Goal: Transaction & Acquisition: Purchase product/service

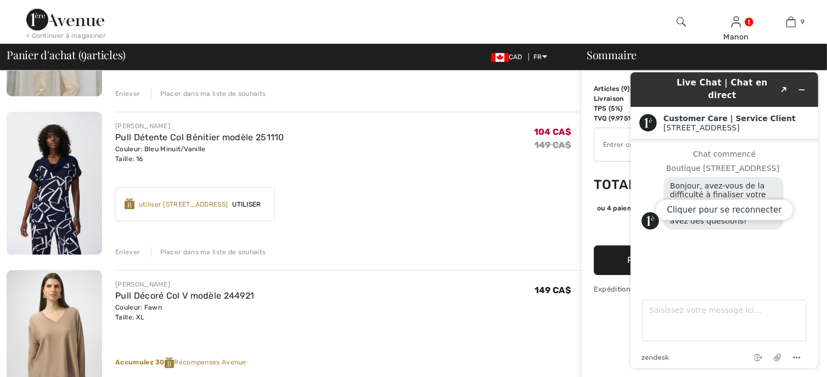
scroll to position [548, 0]
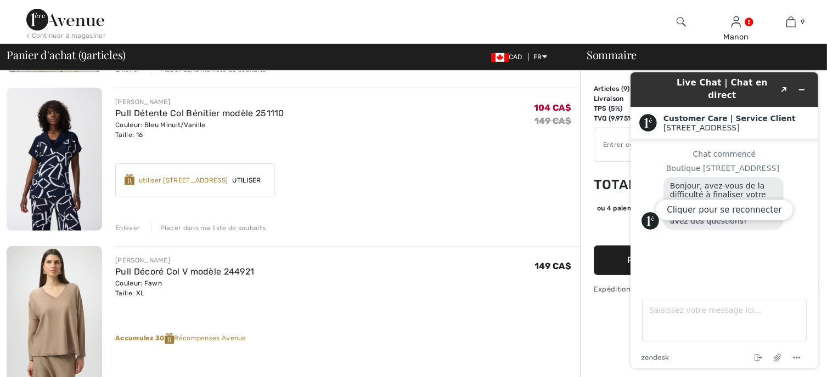
click at [129, 229] on div "Enlever" at bounding box center [127, 228] width 25 height 10
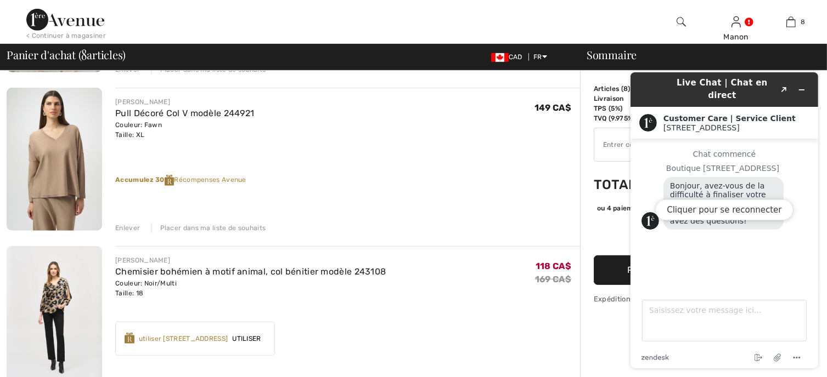
click at [133, 229] on div "Enlever" at bounding box center [127, 228] width 25 height 10
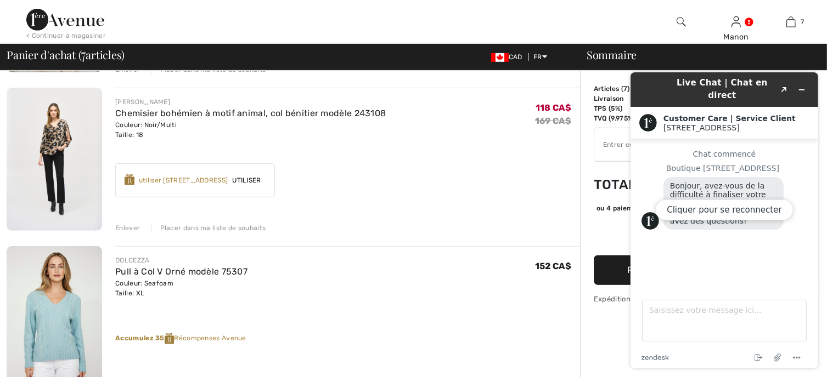
click at [69, 195] on img at bounding box center [54, 159] width 95 height 143
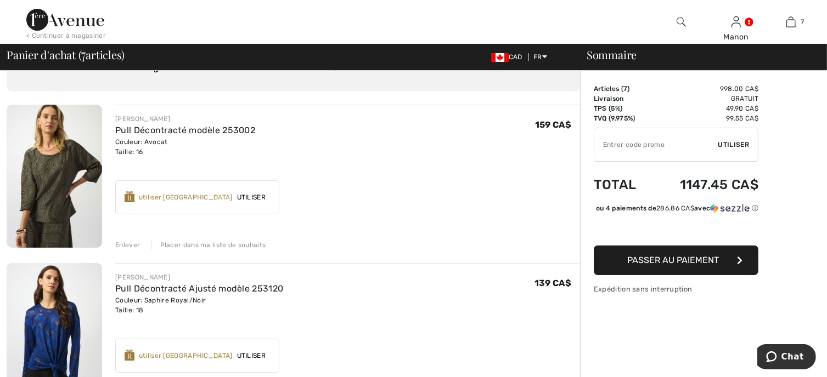
scroll to position [55, 0]
click at [50, 195] on img at bounding box center [54, 177] width 95 height 143
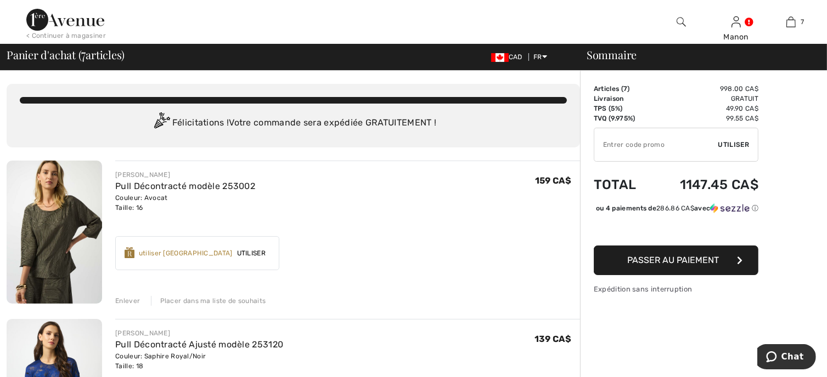
click at [59, 256] on img at bounding box center [54, 232] width 95 height 143
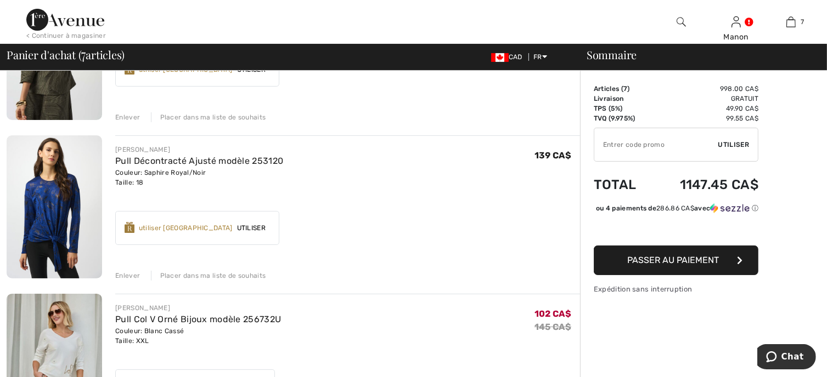
scroll to position [165, 0]
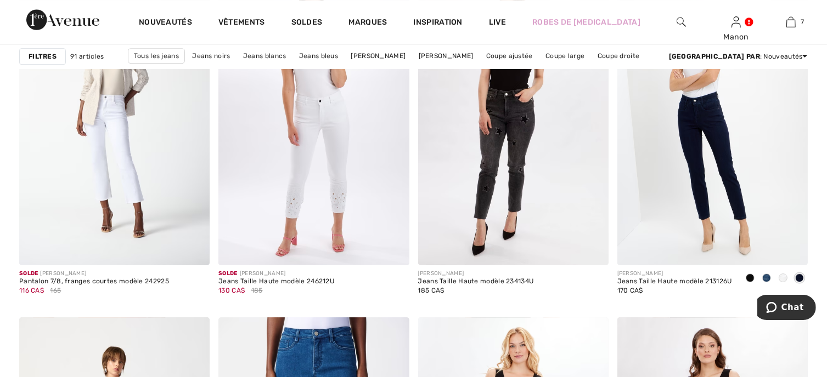
scroll to position [3510, 0]
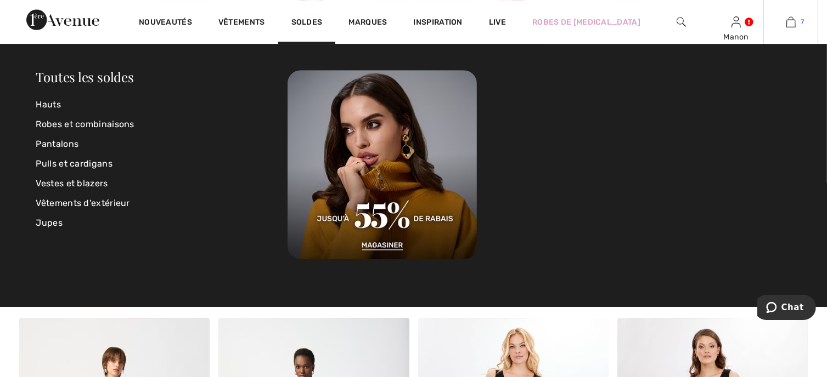
click at [790, 23] on img at bounding box center [790, 21] width 9 height 13
